Goal: Navigation & Orientation: Find specific page/section

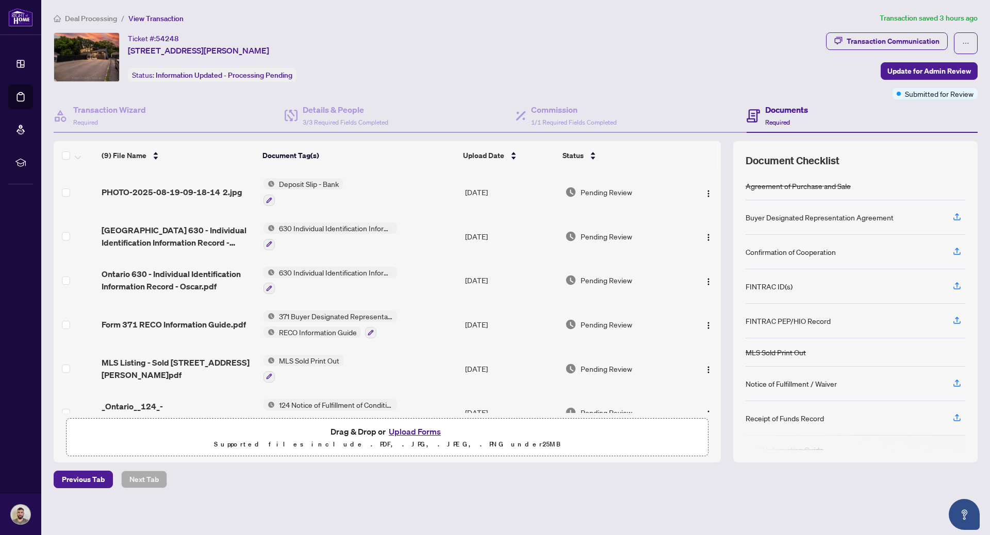
click at [102, 15] on span "Deal Processing" at bounding box center [91, 18] width 52 height 9
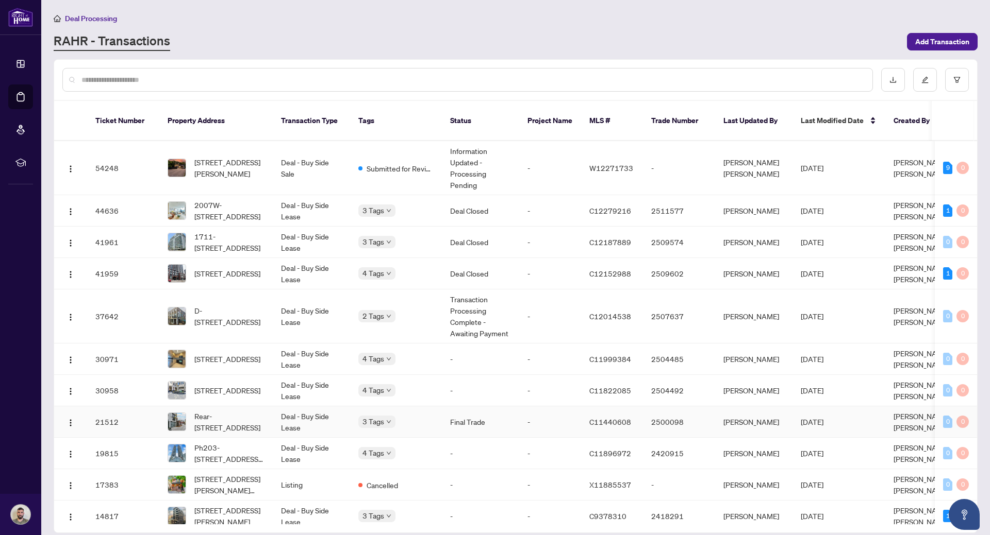
scroll to position [11, 0]
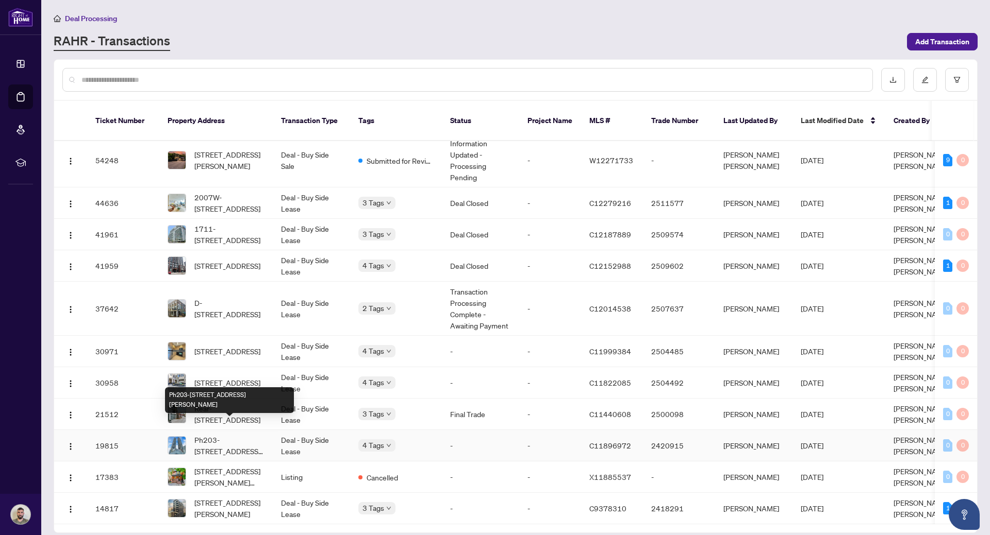
click at [228, 434] on span "Ph203-[STREET_ADDRESS][PERSON_NAME]" at bounding box center [229, 445] width 70 height 23
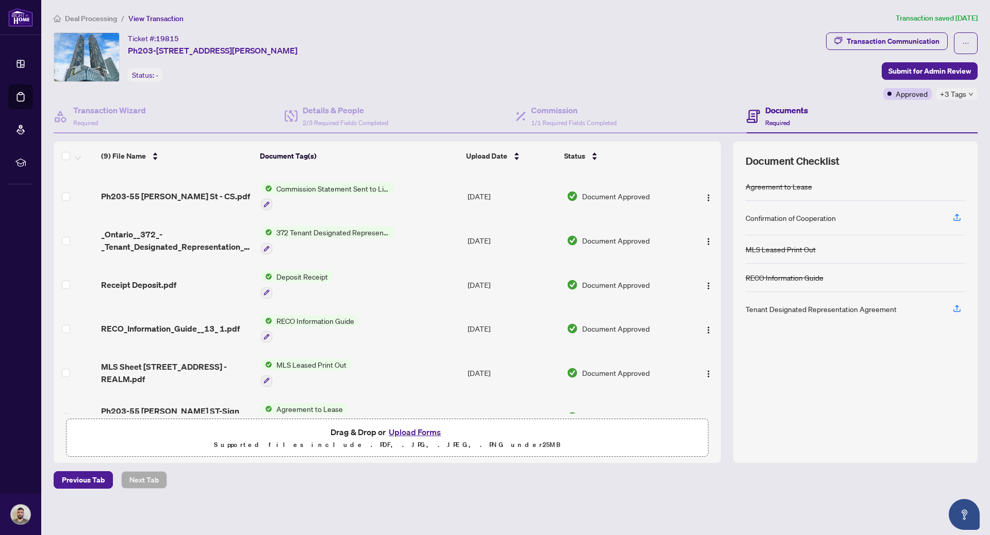
scroll to position [153, 0]
